Goal: Transaction & Acquisition: Purchase product/service

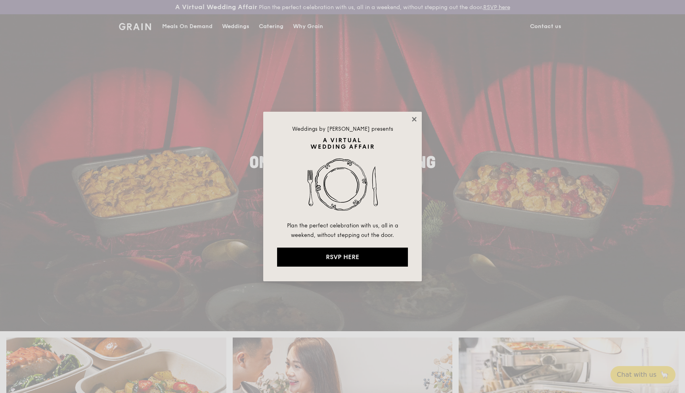
click at [411, 120] on icon at bounding box center [414, 119] width 7 height 7
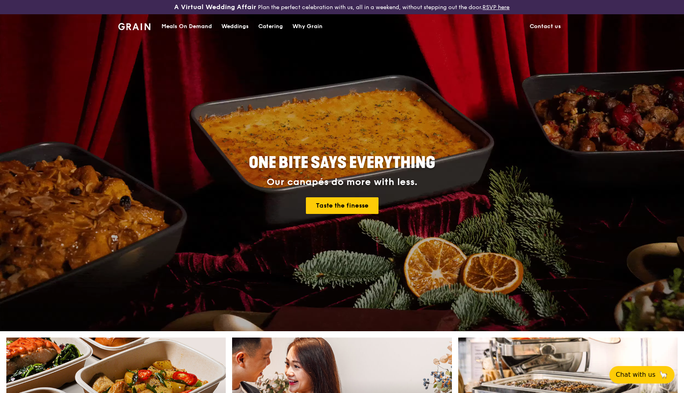
click at [275, 27] on div "Catering" at bounding box center [270, 27] width 25 height 24
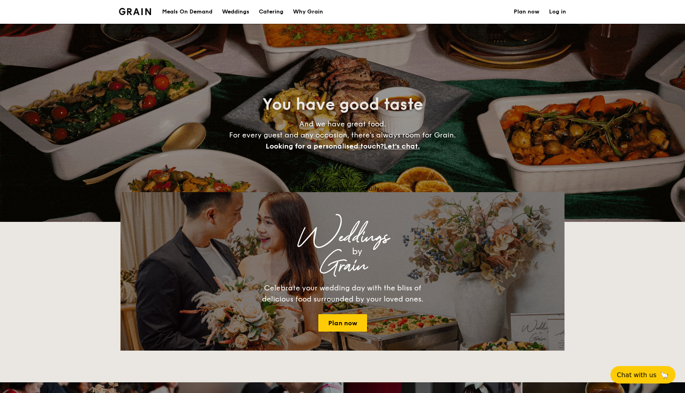
select select
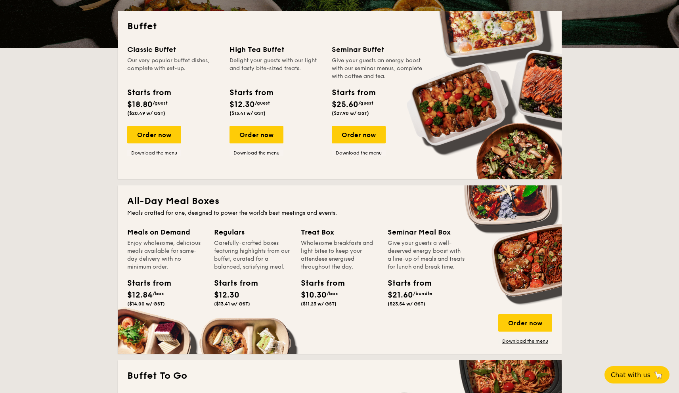
scroll to position [97, 0]
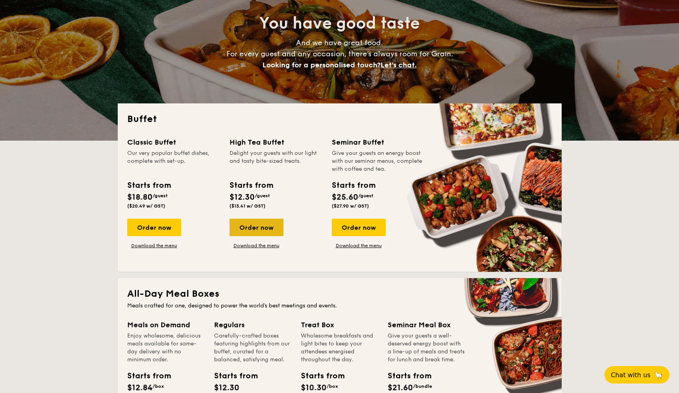
click at [255, 230] on div "Order now" at bounding box center [257, 227] width 54 height 17
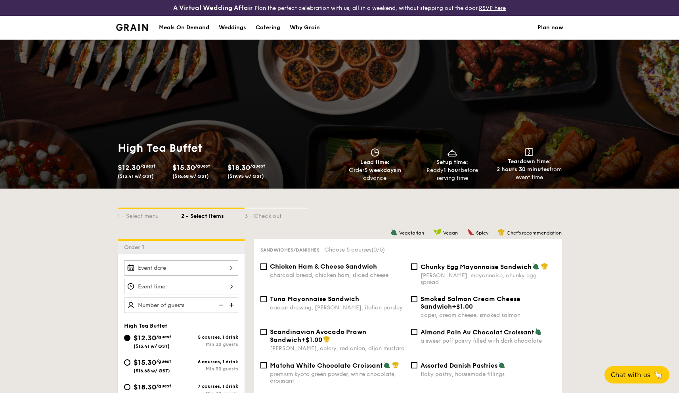
click at [191, 276] on div at bounding box center [181, 267] width 114 height 15
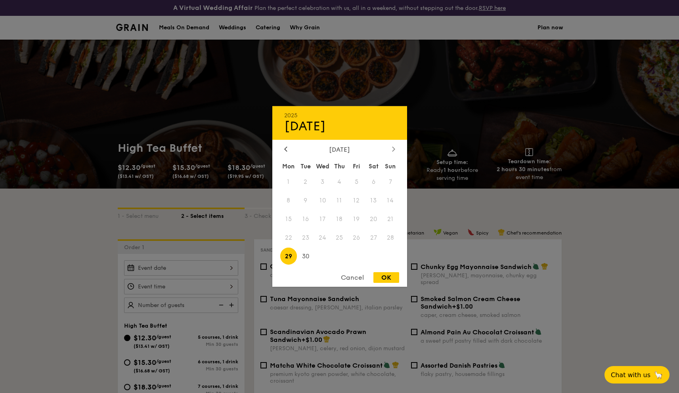
click at [393, 147] on icon at bounding box center [393, 149] width 2 height 5
click at [354, 182] on span "3" at bounding box center [356, 182] width 17 height 17
click at [386, 276] on div "OK" at bounding box center [386, 277] width 26 height 11
type input "[DATE]"
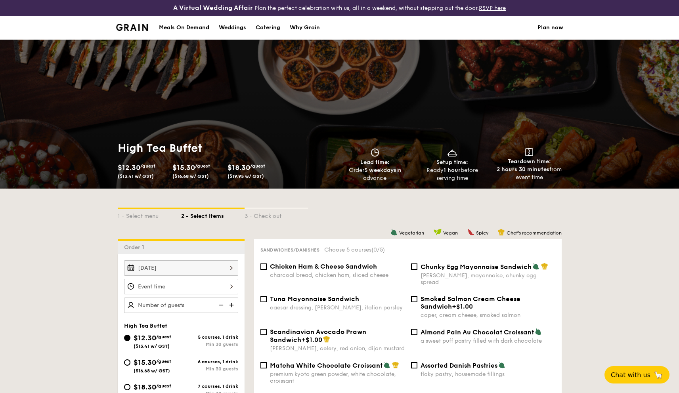
click at [212, 286] on div at bounding box center [181, 286] width 114 height 15
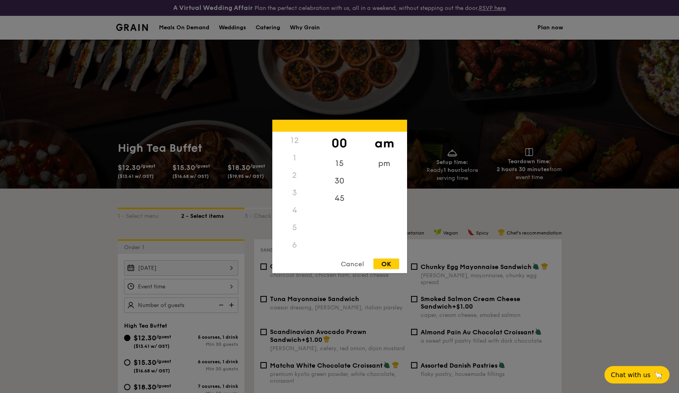
scroll to position [52, 0]
click at [293, 144] on div "3" at bounding box center [294, 140] width 45 height 17
click at [295, 139] on div "3" at bounding box center [294, 140] width 45 height 17
click at [295, 183] on div "3" at bounding box center [294, 186] width 45 height 17
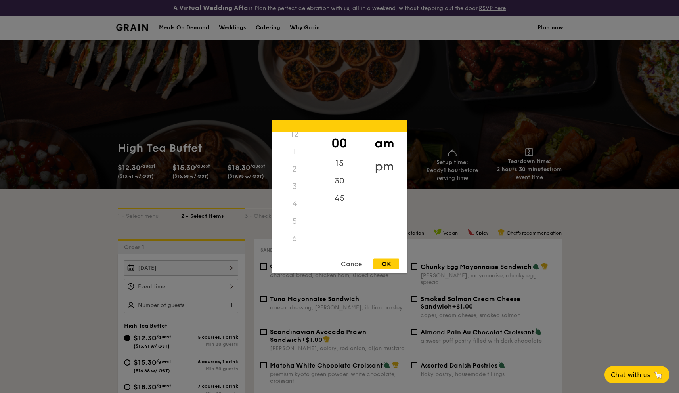
click at [387, 163] on div "pm" at bounding box center [384, 166] width 45 height 23
click at [299, 188] on div "3" at bounding box center [294, 189] width 45 height 23
click at [392, 264] on div "OK" at bounding box center [386, 264] width 26 height 11
type input "3:00PM"
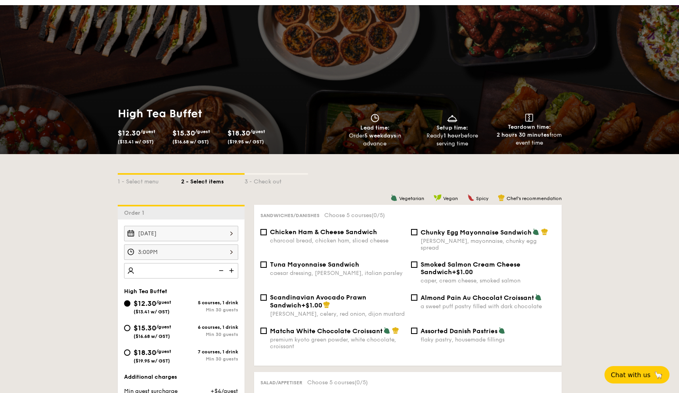
scroll to position [36, 0]
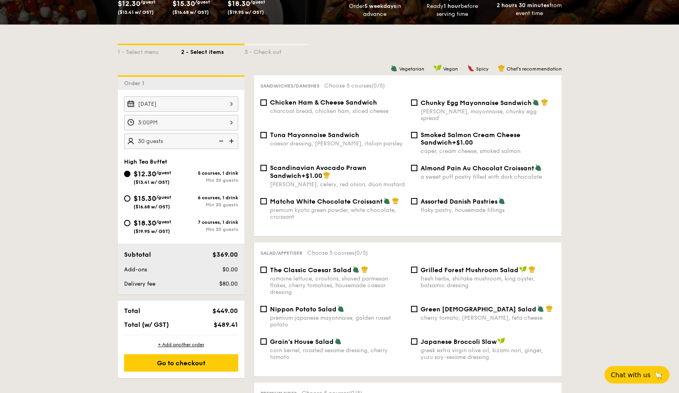
scroll to position [162, 0]
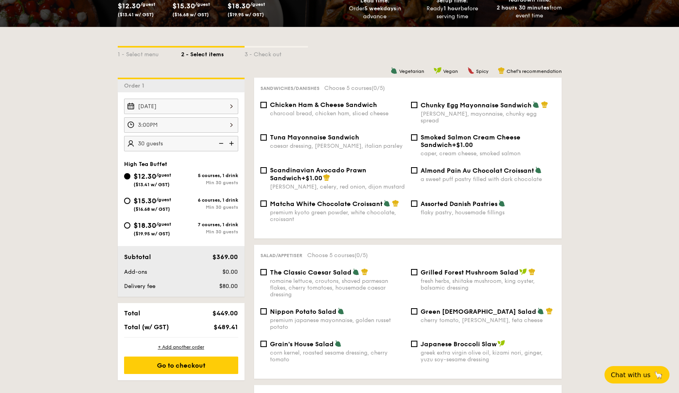
click at [232, 140] on img at bounding box center [232, 143] width 12 height 15
click at [222, 147] on img at bounding box center [220, 143] width 12 height 15
type input "30 guests"
click at [285, 113] on div "charcoal bread, chicken ham, sliced cheese" at bounding box center [337, 113] width 135 height 7
click at [267, 108] on input "Chicken Ham & Cheese Sandwich charcoal bread, chicken ham, sliced cheese" at bounding box center [263, 105] width 6 height 6
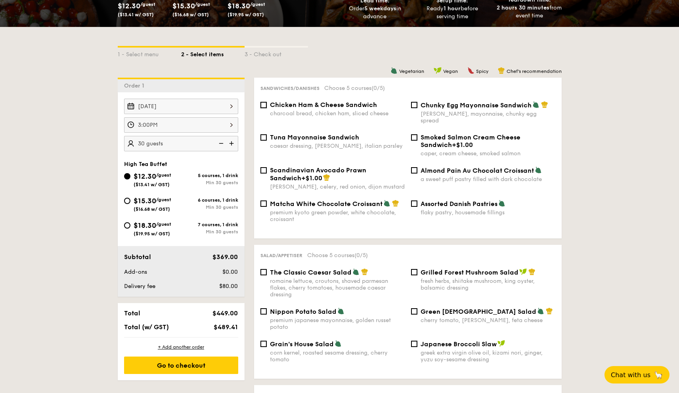
checkbox input "true"
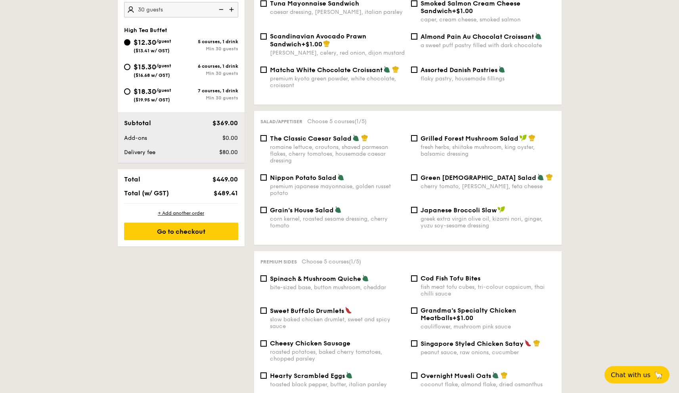
scroll to position [301, 0]
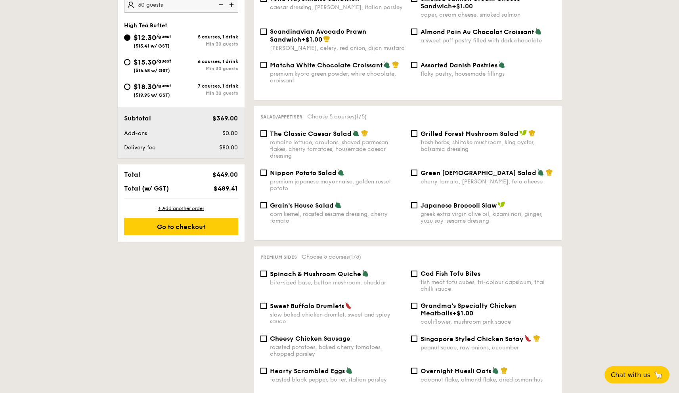
click at [456, 145] on div "fresh herbs, shiitake mushroom, king oyster, balsamic dressing" at bounding box center [488, 145] width 135 height 13
click at [417, 137] on input "Grilled Forest Mushroom Salad fresh herbs, shiitake mushroom, king oyster, bals…" at bounding box center [414, 133] width 6 height 6
checkbox input "true"
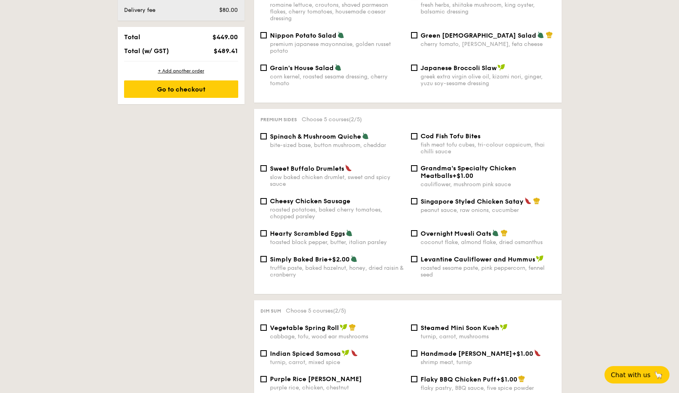
scroll to position [438, 0]
click at [445, 197] on span "Singapore Styled Chicken Satay" at bounding box center [472, 201] width 103 height 8
click at [417, 198] on input "Singapore Styled Chicken Satay peanut sauce, raw onions, cucumber" at bounding box center [414, 201] width 6 height 6
checkbox input "true"
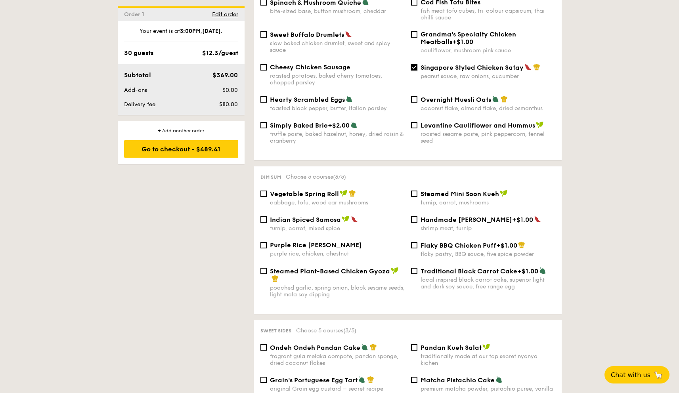
scroll to position [572, 0]
click at [441, 221] on span "Handmade [PERSON_NAME]" at bounding box center [467, 220] width 92 height 8
click at [417, 221] on input "Handmade [PERSON_NAME] +$1.00 shrimp meat, turnip" at bounding box center [414, 219] width 6 height 6
checkbox input "true"
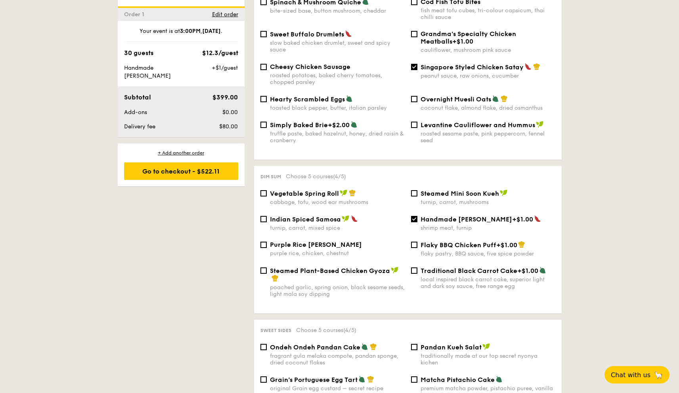
click at [336, 216] on span "Indian Spiced Samosa" at bounding box center [305, 220] width 71 height 8
click at [267, 216] on input "Indian Spiced Samosa turnip, carrot, mixed spice" at bounding box center [263, 219] width 6 height 6
checkbox input "true"
click at [439, 225] on div "shrimp meat, turnip" at bounding box center [488, 228] width 135 height 7
click at [417, 222] on input "Handmade [PERSON_NAME] +$1.00 shrimp meat, turnip" at bounding box center [414, 219] width 6 height 6
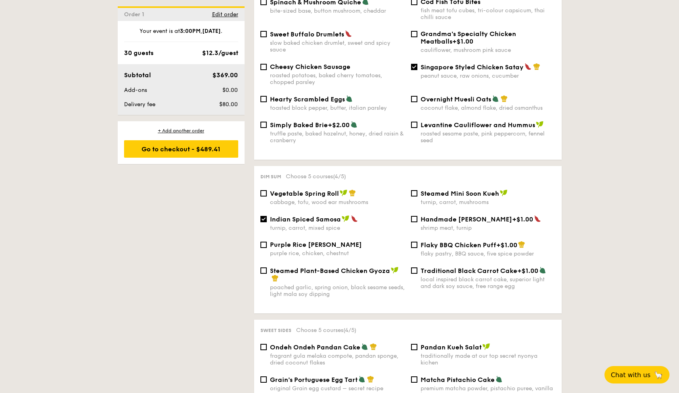
click at [440, 216] on span "Handmade [PERSON_NAME]" at bounding box center [467, 220] width 92 height 8
click at [417, 216] on input "Handmade [PERSON_NAME] +$1.00 shrimp meat, turnip" at bounding box center [414, 219] width 6 height 6
checkbox input "true"
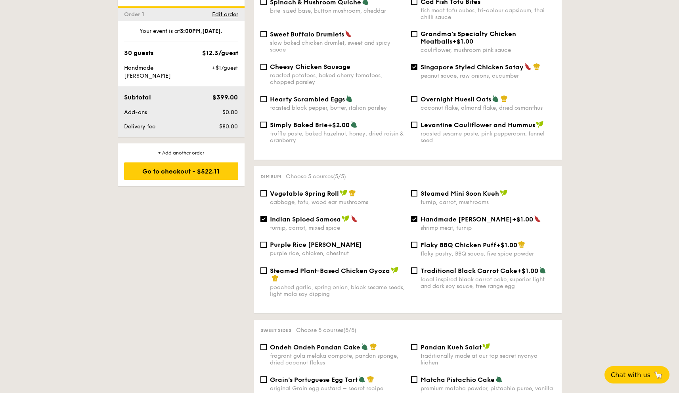
click at [278, 221] on span "Indian Spiced Samosa" at bounding box center [305, 220] width 71 height 8
click at [267, 221] on input "Indian Spiced Samosa turnip, carrot, mixed spice" at bounding box center [263, 219] width 6 height 6
checkbox input "false"
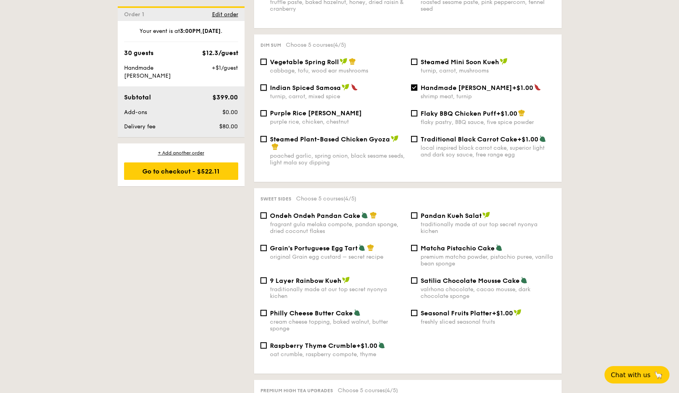
scroll to position [716, 0]
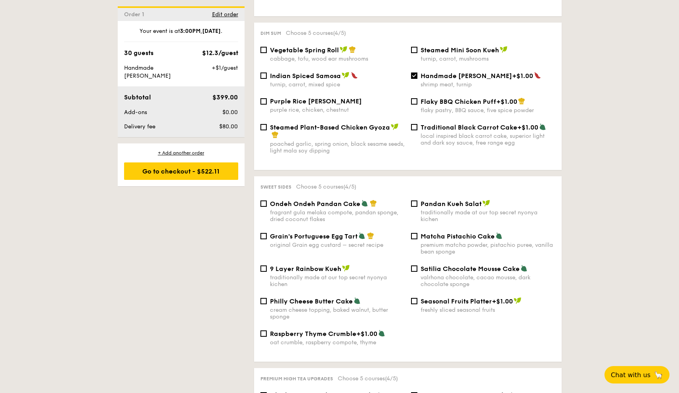
click at [318, 237] on span "Grain's Portuguese Egg Tart" at bounding box center [314, 237] width 88 height 8
click at [267, 237] on input "Grain's Portuguese Egg Tart original Grain egg custard – secret recipe" at bounding box center [263, 236] width 6 height 6
checkbox input "true"
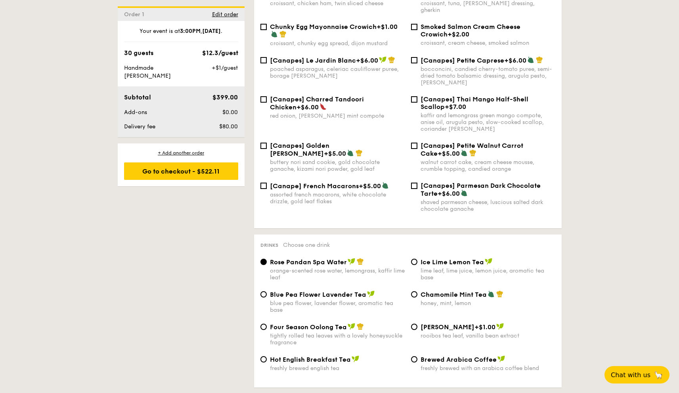
scroll to position [1120, 0]
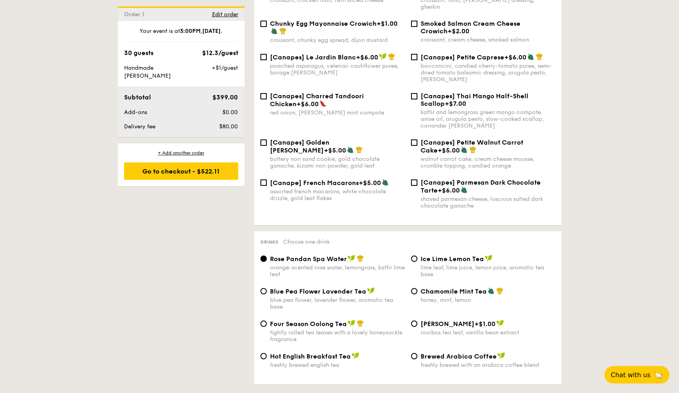
click at [411, 296] on label "Chamomile Mint Tea honey, mint, lemon" at bounding box center [483, 300] width 144 height 8
click at [411, 295] on input "Chamomile Mint Tea honey, mint, lemon" at bounding box center [414, 291] width 6 height 6
radio input "true"
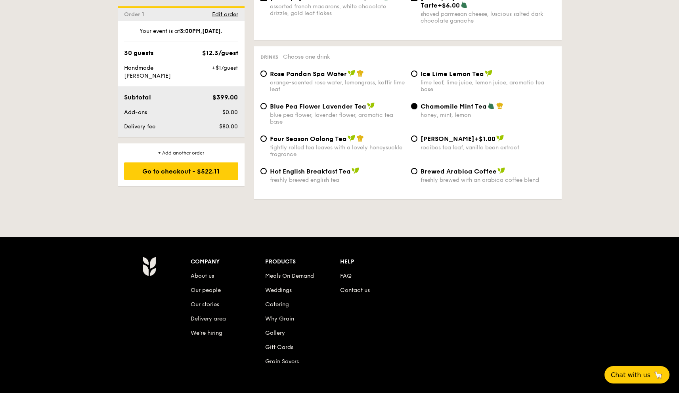
scroll to position [1305, 0]
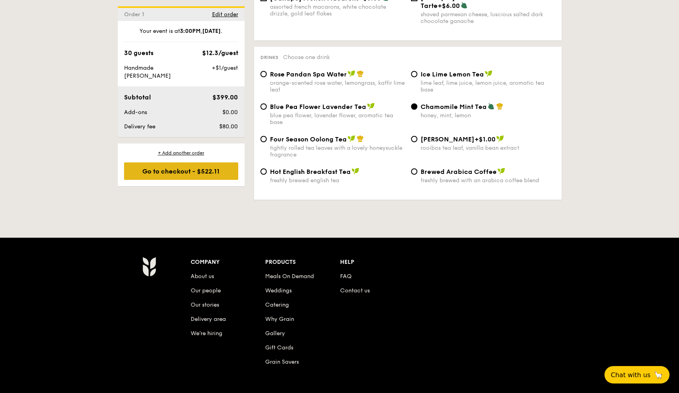
click at [179, 170] on div "Go to checkout - $522.11" at bounding box center [181, 171] width 114 height 17
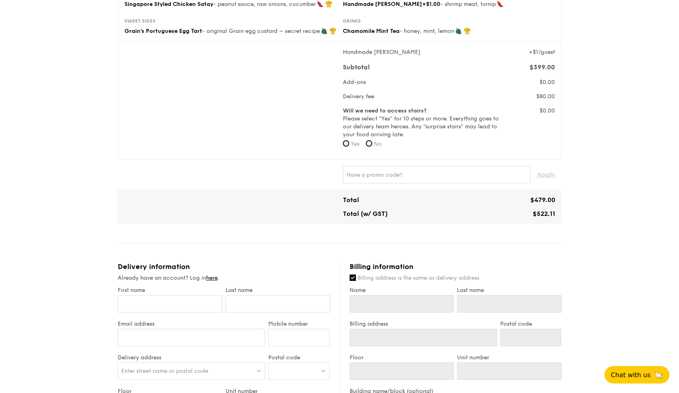
scroll to position [150, 0]
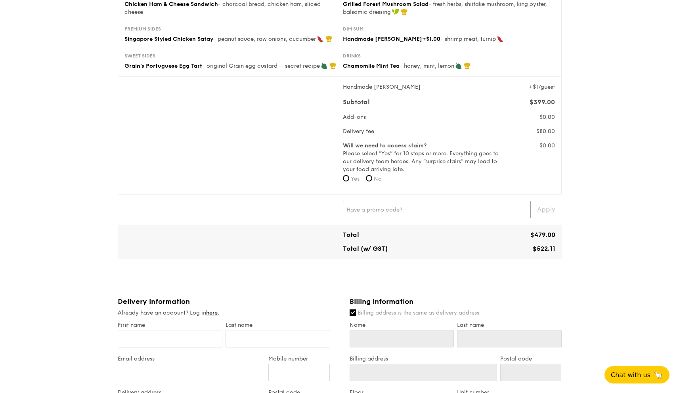
click at [438, 213] on input "text" at bounding box center [437, 209] width 188 height 17
paste input "WELCOMEFEAST"
type input "WELCOMEFEAST"
click at [544, 211] on span "Apply" at bounding box center [546, 209] width 18 height 17
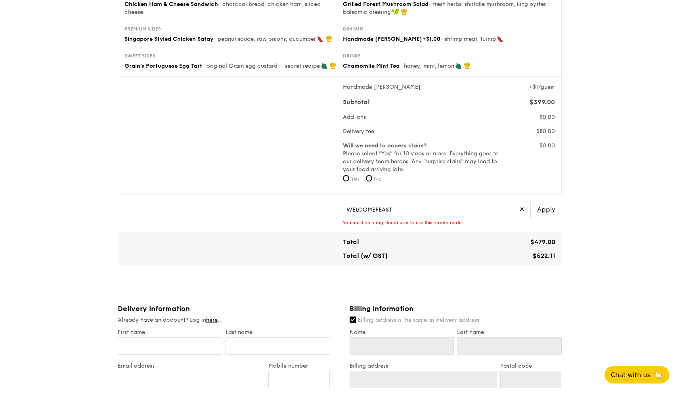
scroll to position [0, 0]
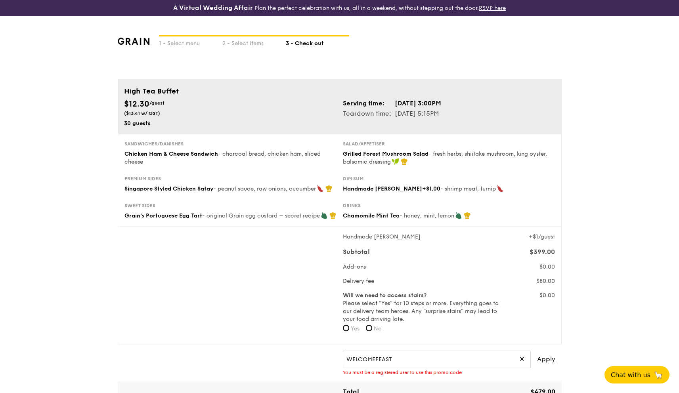
click at [131, 45] on div "1 - Select menu 2 - Select items 3 - Check out" at bounding box center [340, 47] width 444 height 63
click at [135, 39] on img at bounding box center [134, 41] width 32 height 7
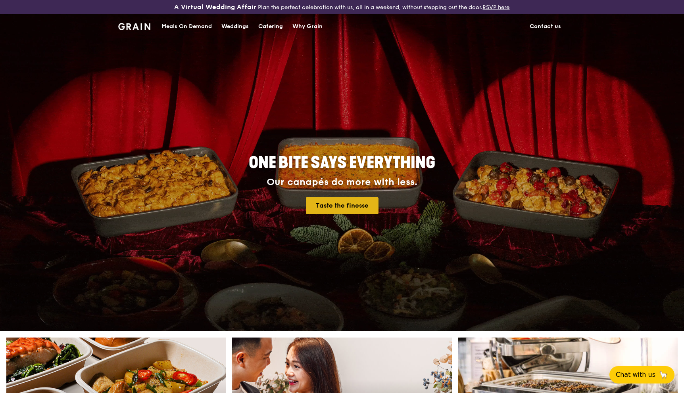
click at [347, 207] on link "Taste the finesse" at bounding box center [342, 205] width 73 height 17
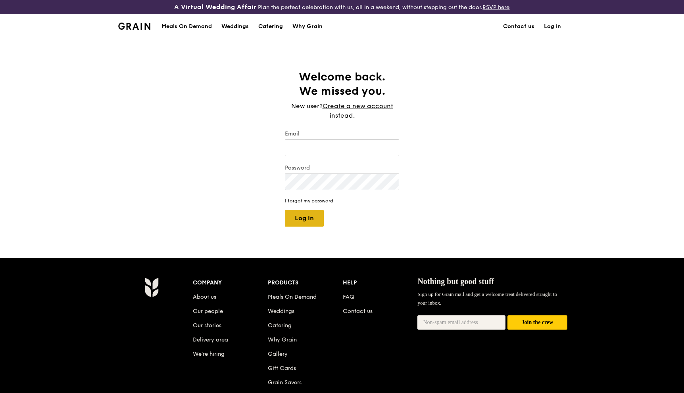
type input "moongee96@gmail.com"
click at [315, 216] on button "Log in" at bounding box center [304, 218] width 39 height 17
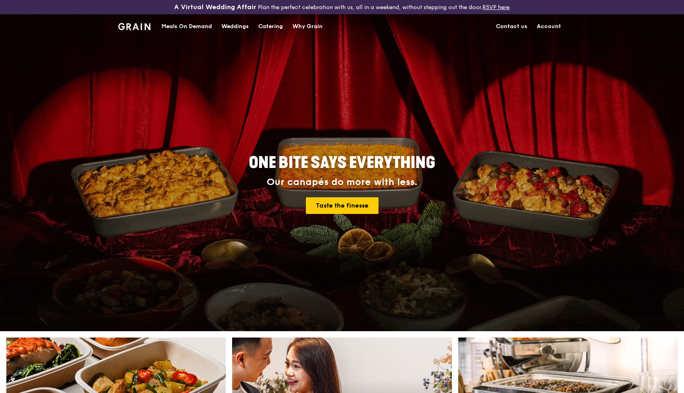
click at [269, 25] on div "Catering" at bounding box center [270, 27] width 25 height 24
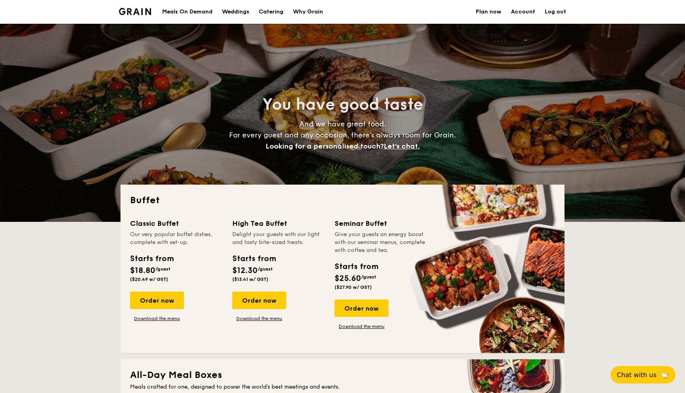
select select
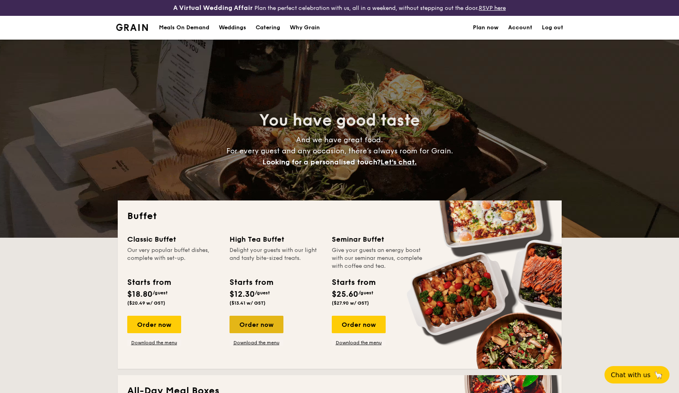
click at [255, 331] on div "Order now" at bounding box center [257, 324] width 54 height 17
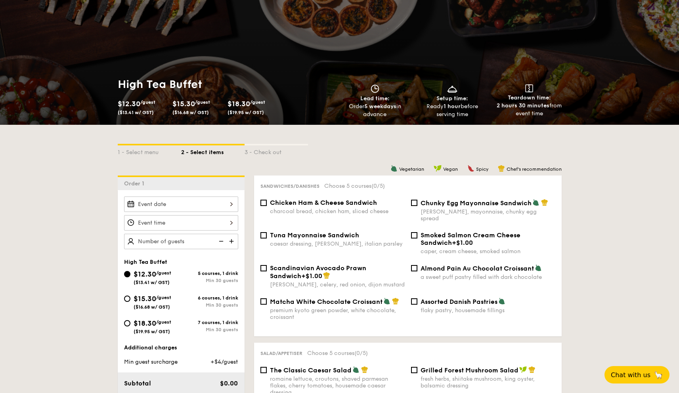
scroll to position [92, 0]
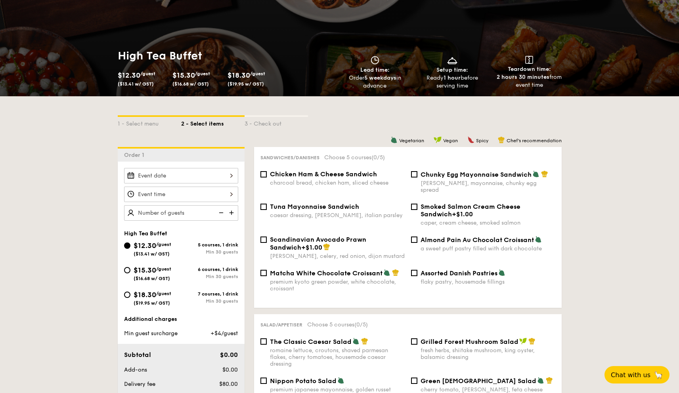
click at [210, 178] on div at bounding box center [181, 175] width 114 height 15
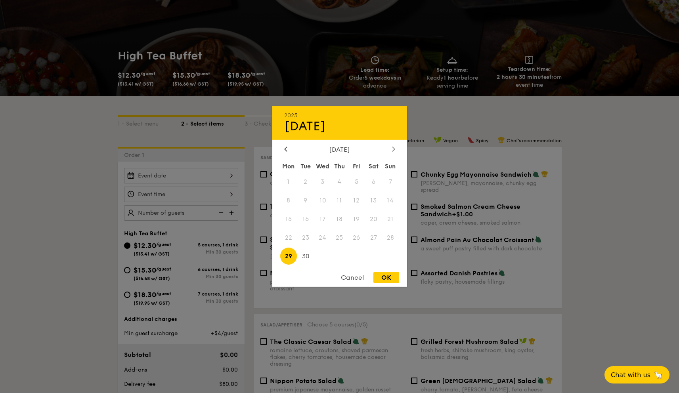
click at [391, 149] on div at bounding box center [393, 150] width 7 height 8
click at [357, 180] on span "3" at bounding box center [356, 182] width 17 height 17
click at [383, 276] on div "OK" at bounding box center [386, 277] width 26 height 11
type input "[DATE]"
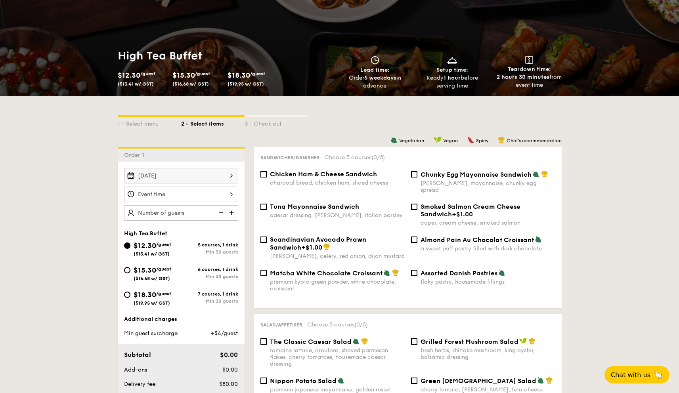
click at [223, 195] on div at bounding box center [181, 194] width 114 height 15
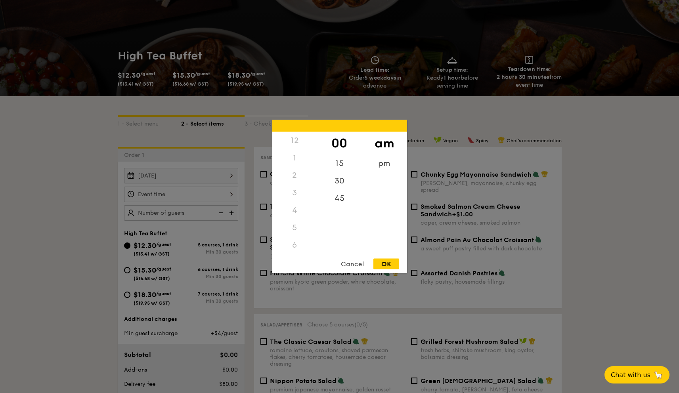
scroll to position [52, 0]
click at [394, 162] on div "pm" at bounding box center [384, 166] width 45 height 23
click at [293, 140] on div "3" at bounding box center [294, 143] width 45 height 23
click at [393, 263] on div "OK" at bounding box center [386, 264] width 26 height 11
type input "3:00PM"
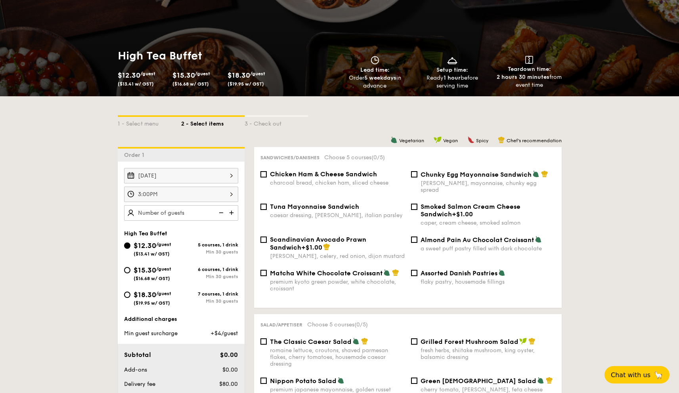
click at [230, 212] on img at bounding box center [232, 212] width 12 height 15
type input "30 guests"
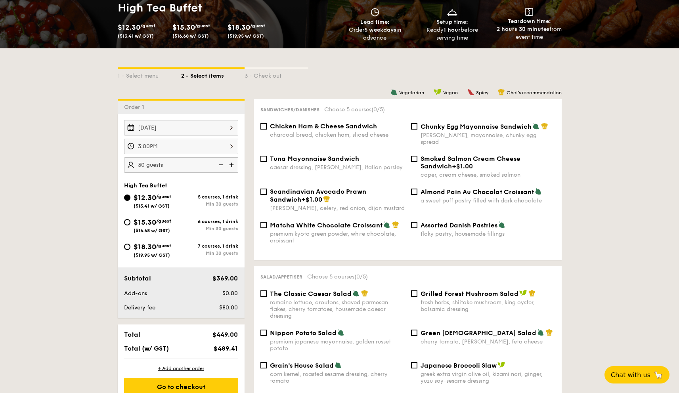
scroll to position [163, 0]
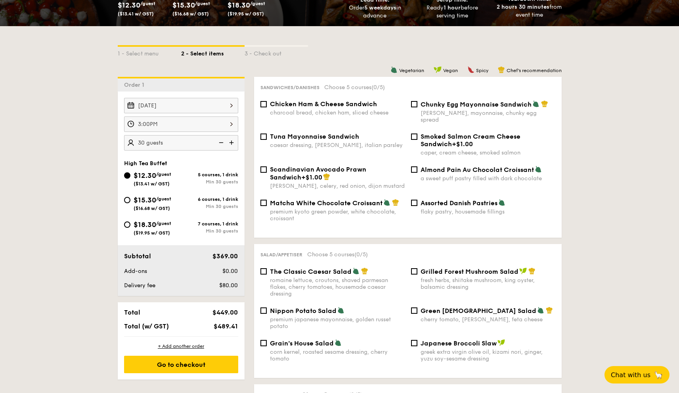
click at [314, 113] on div "charcoal bread, chicken ham, sliced cheese" at bounding box center [337, 112] width 135 height 7
click at [267, 107] on input "Chicken Ham & Cheese Sandwich charcoal bread, chicken ham, sliced cheese" at bounding box center [263, 104] width 6 height 6
checkbox input "true"
click at [445, 270] on div "Grilled Forest Mushroom Salad fresh herbs, shiitake mushroom, king oyster, bals…" at bounding box center [488, 279] width 135 height 23
click at [417, 270] on input "Grilled Forest Mushroom Salad fresh herbs, shiitake mushroom, king oyster, bals…" at bounding box center [414, 271] width 6 height 6
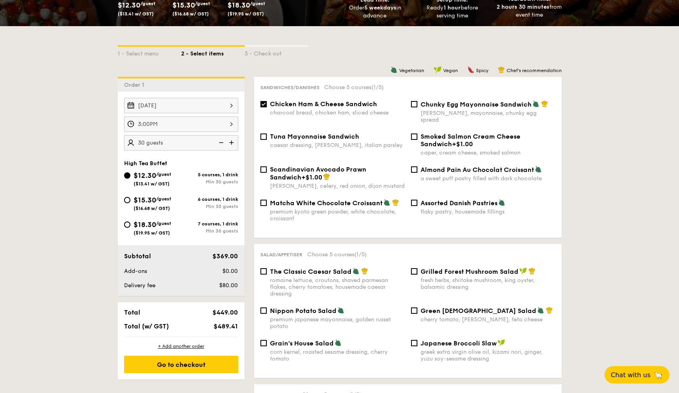
checkbox input "true"
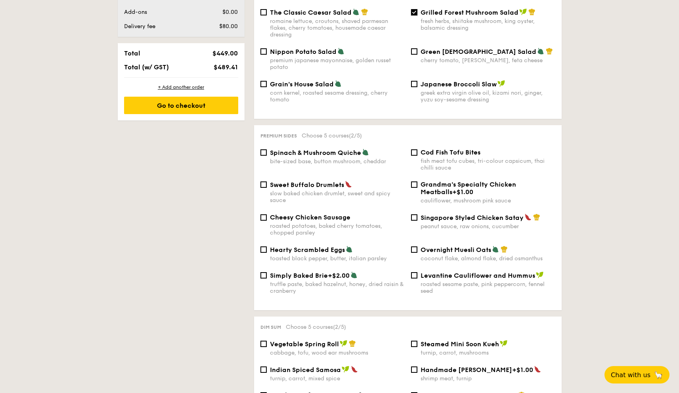
scroll to position [422, 0]
click at [456, 223] on div "peanut sauce, raw onions, cucumber" at bounding box center [488, 226] width 135 height 7
click at [417, 220] on input "Singapore Styled Chicken Satay peanut sauce, raw onions, cucumber" at bounding box center [414, 217] width 6 height 6
checkbox input "true"
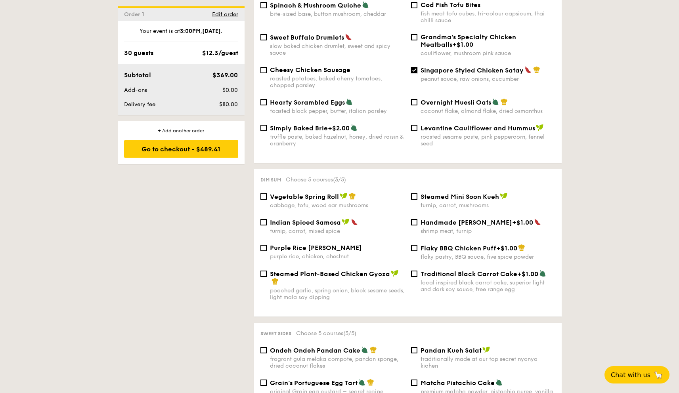
scroll to position [570, 0]
click at [435, 224] on div "Handmade [PERSON_NAME] +$1.00 shrimp meat, turnip" at bounding box center [488, 226] width 135 height 16
click at [417, 224] on input "Handmade [PERSON_NAME] +$1.00 shrimp meat, turnip" at bounding box center [414, 222] width 6 height 6
checkbox input "true"
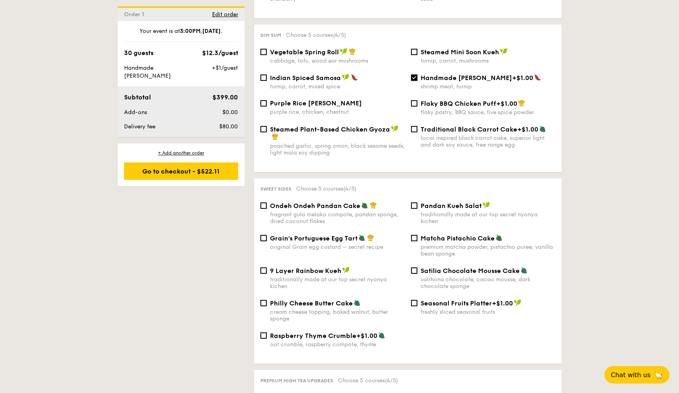
scroll to position [718, 0]
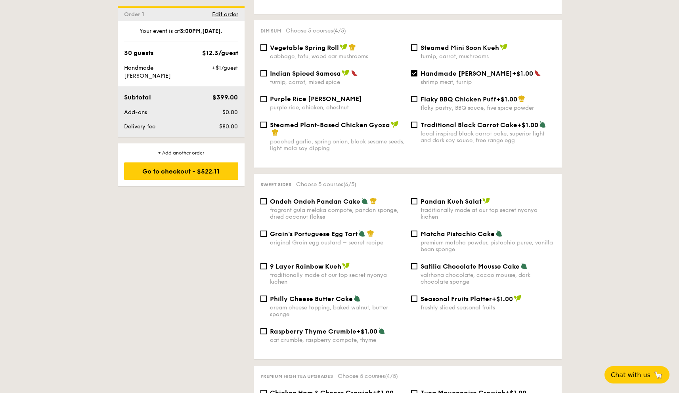
click at [322, 239] on div "Grain's Portuguese Egg Tart original Grain egg custard – secret recipe" at bounding box center [337, 238] width 135 height 16
click at [267, 237] on input "Grain's Portuguese Egg Tart original Grain egg custard – secret recipe" at bounding box center [263, 234] width 6 height 6
checkbox input "true"
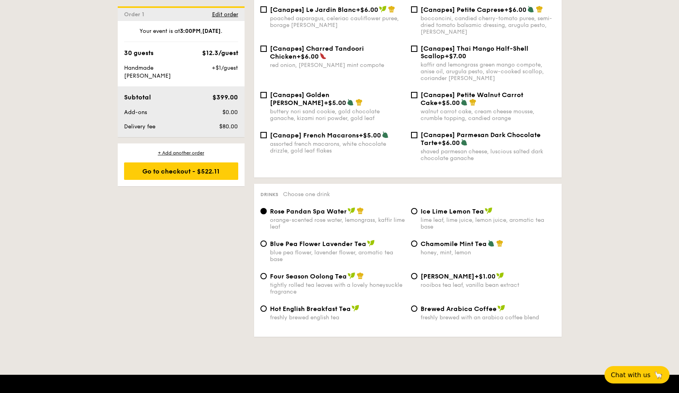
scroll to position [1168, 0]
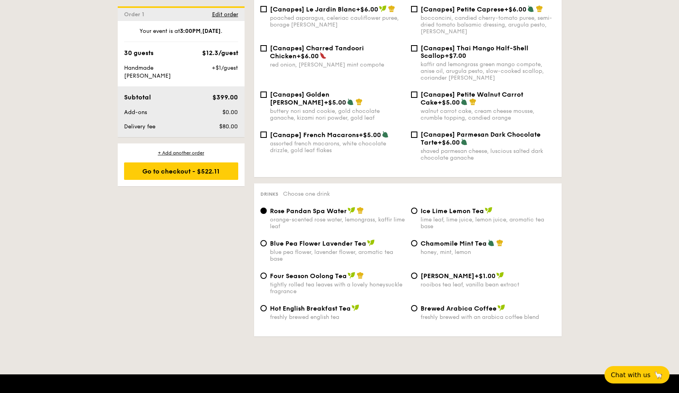
click at [431, 243] on span "Chamomile Mint Tea" at bounding box center [454, 244] width 66 height 8
click at [417, 243] on input "Chamomile Mint Tea honey, mint, lemon" at bounding box center [414, 243] width 6 height 6
radio input "true"
click at [204, 167] on div "Go to checkout - $522.11" at bounding box center [181, 171] width 114 height 17
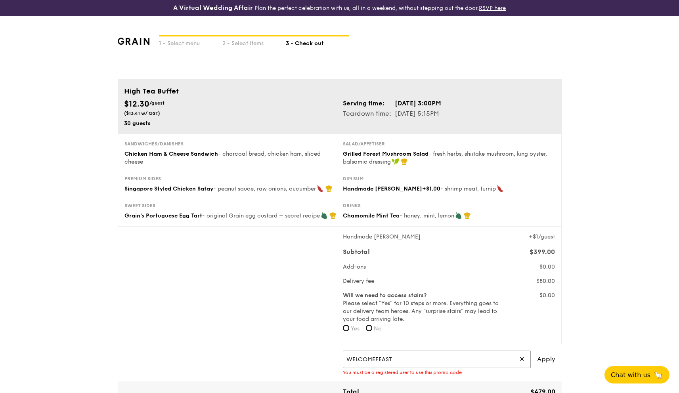
click at [393, 359] on input "WELCOMEFEAST" at bounding box center [437, 359] width 188 height 17
click at [543, 363] on span "Apply" at bounding box center [546, 359] width 18 height 17
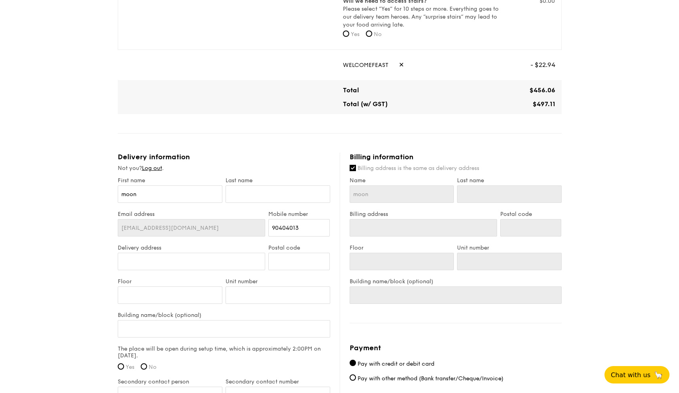
scroll to position [297, 0]
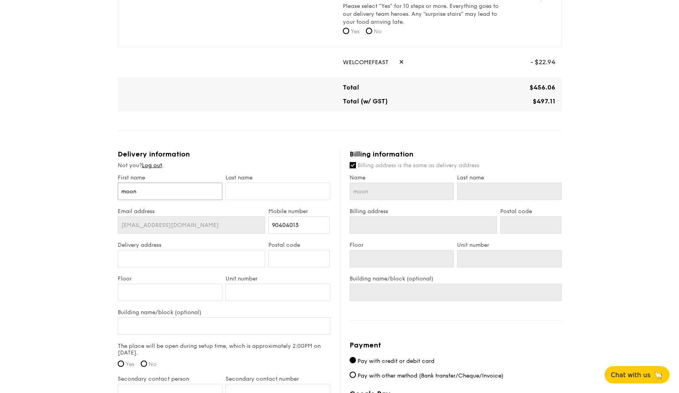
click at [168, 189] on input "moon" at bounding box center [170, 191] width 105 height 17
type input "Moon"
type input "Gee"
type input "[STREET_ADDRESS]"
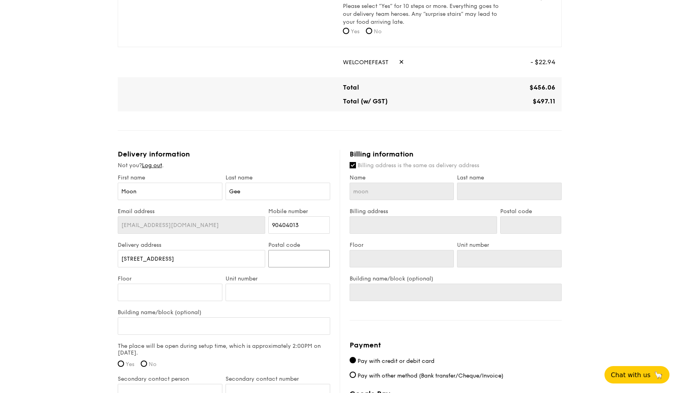
type input "730737"
type input "Moon"
type input "Gee"
type input "[STREET_ADDRESS]"
type input "730737"
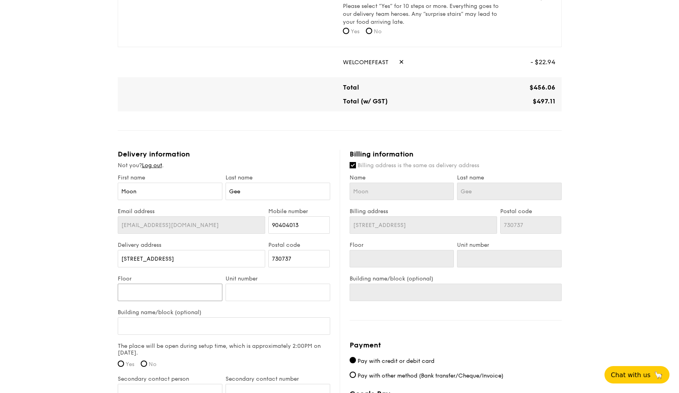
click at [164, 296] on input "Floor" at bounding box center [170, 292] width 105 height 17
type input "1"
type input "10"
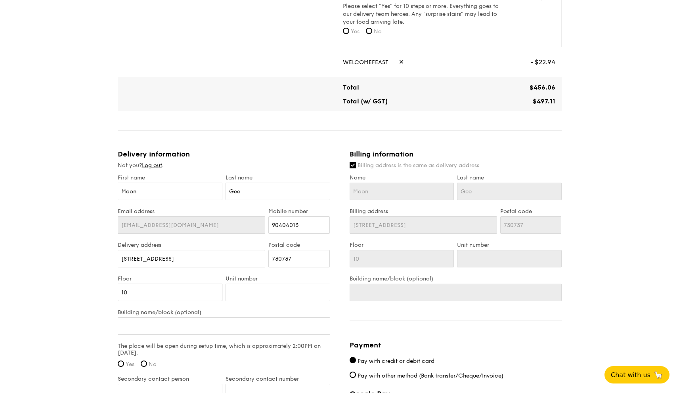
type input "10"
type input "4"
type input "47"
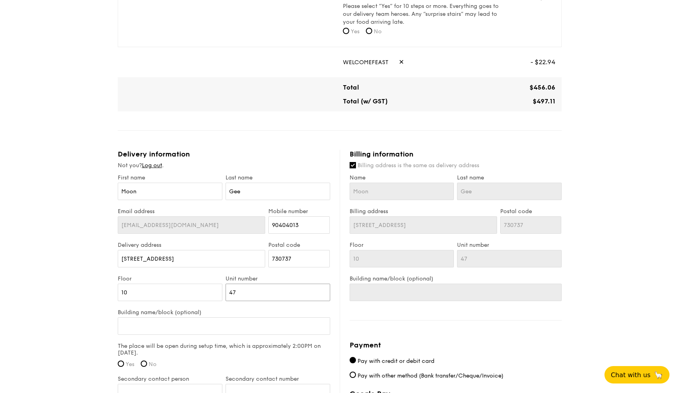
type input "471"
click at [122, 362] on input "Yes" at bounding box center [121, 364] width 6 height 6
radio input "true"
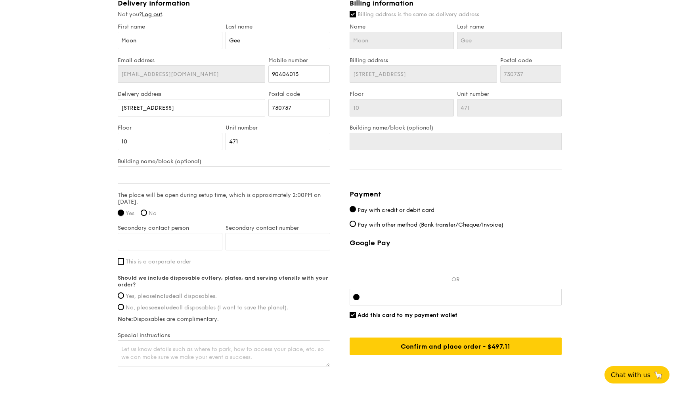
scroll to position [487, 0]
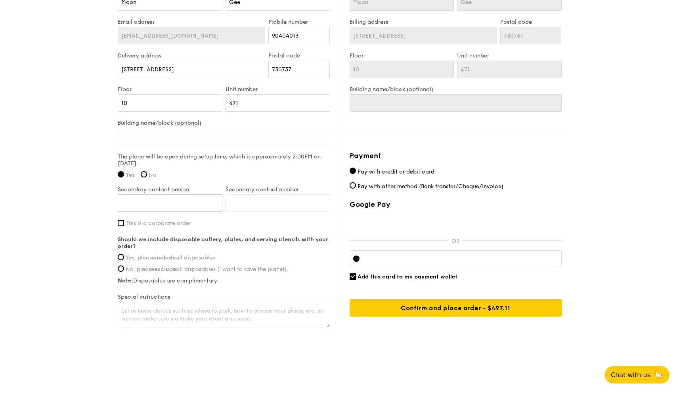
click at [176, 203] on input "Secondary contact person" at bounding box center [170, 203] width 105 height 17
type input "[PERSON_NAME]"
click at [134, 255] on span "Yes, please include all disposables." at bounding box center [171, 258] width 91 height 7
click at [124, 255] on input "Yes, please include all disposables." at bounding box center [121, 257] width 6 height 6
radio input "true"
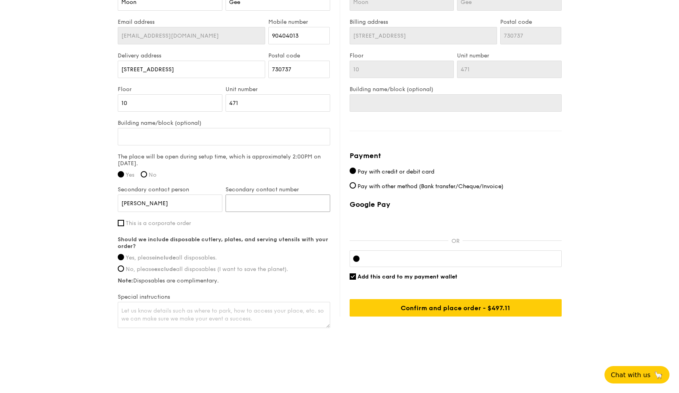
click at [279, 196] on input "Secondary contact number" at bounding box center [278, 203] width 105 height 17
type input "96890331"
click at [213, 314] on textarea at bounding box center [224, 315] width 213 height 26
click at [422, 262] on div at bounding box center [456, 259] width 212 height 17
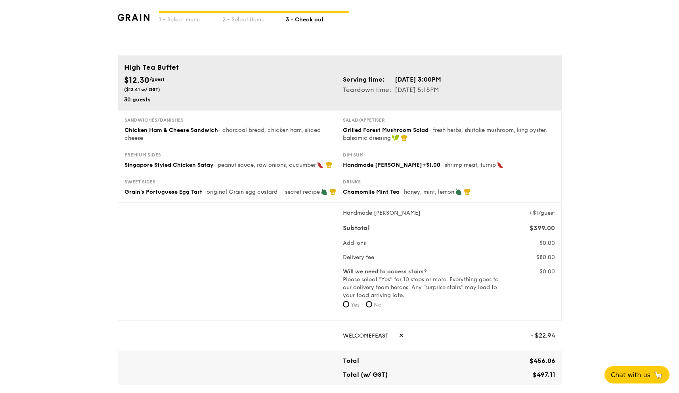
scroll to position [0, 0]
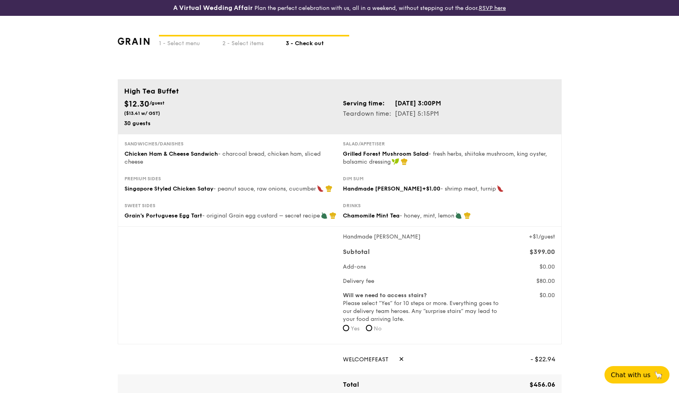
click at [375, 328] on label "No" at bounding box center [374, 329] width 16 height 8
click at [372, 328] on input "No" at bounding box center [369, 328] width 6 height 6
radio input "true"
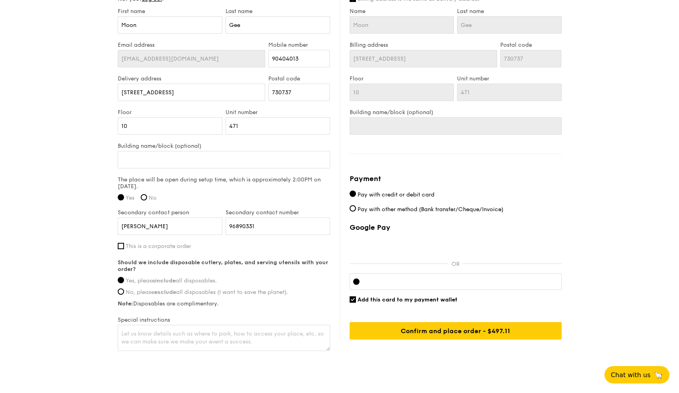
scroll to position [462, 0]
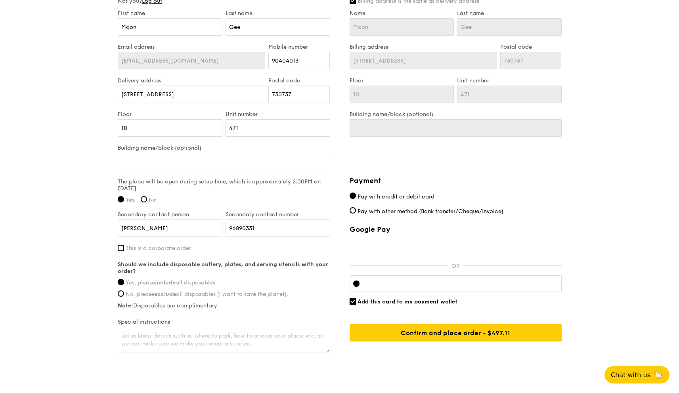
click at [350, 301] on input "Add this card to my payment wallet" at bounding box center [353, 302] width 6 height 6
checkbox input "false"
click at [413, 281] on iframe at bounding box center [462, 284] width 192 height 6
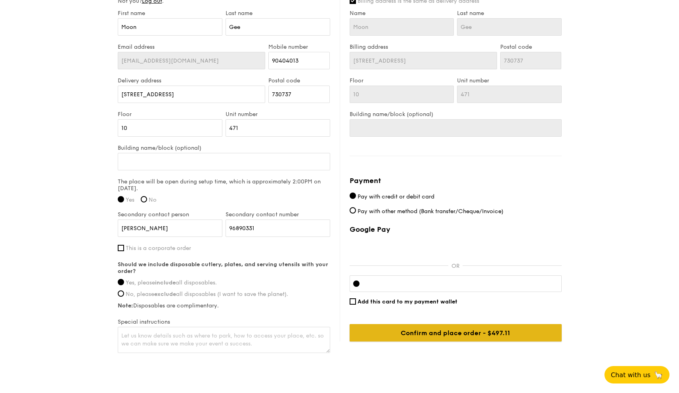
click at [497, 333] on input "Confirm and place order - $522.11" at bounding box center [456, 332] width 212 height 17
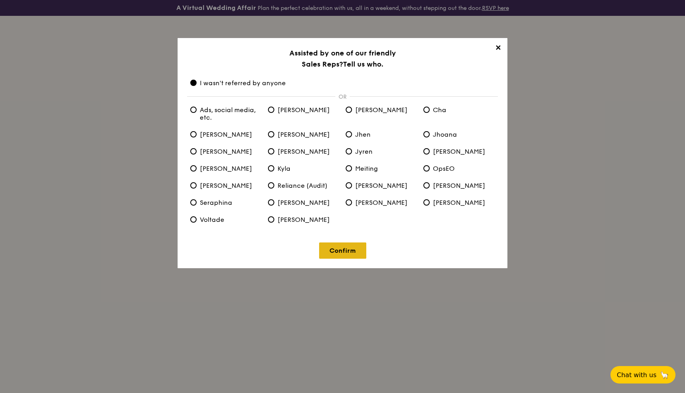
click at [342, 250] on link "Confirm" at bounding box center [342, 251] width 47 height 16
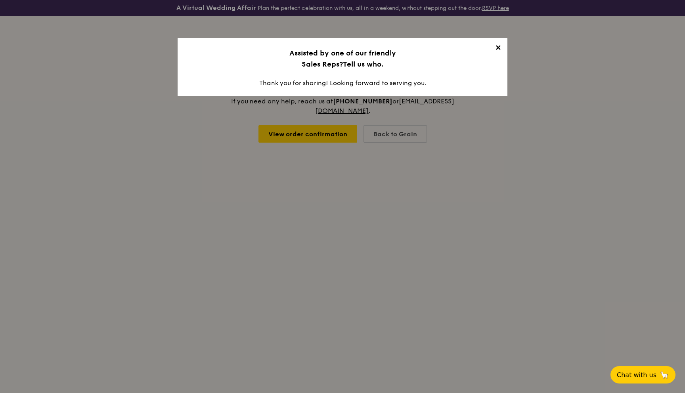
click at [498, 47] on span "✕" at bounding box center [497, 49] width 11 height 11
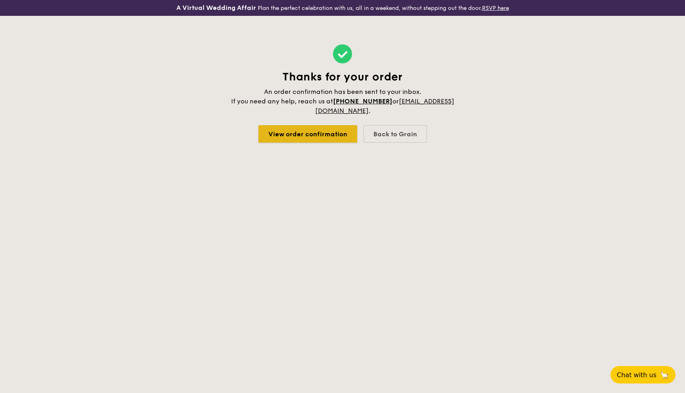
click at [312, 142] on link "View order confirmation" at bounding box center [307, 133] width 99 height 17
